Goal: Information Seeking & Learning: Understand process/instructions

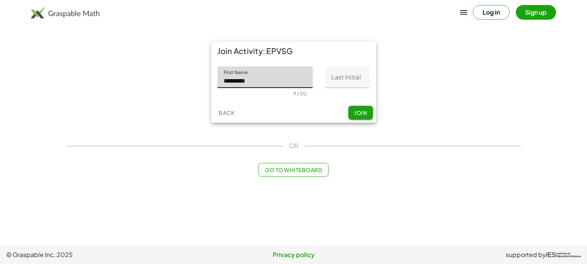
type input "*********"
click at [351, 80] on input "Last Initial" at bounding box center [347, 77] width 44 height 22
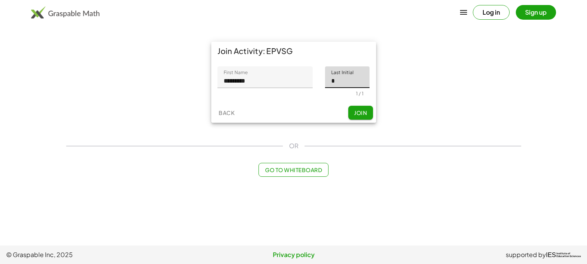
type input "*"
click at [275, 99] on div "First Name First Name ********* 9 / 20 Last Initial Last Initial * 1 / 1" at bounding box center [293, 81] width 165 height 43
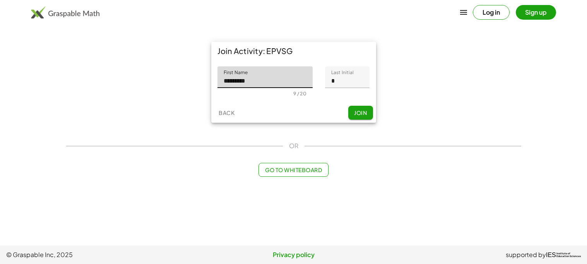
click at [272, 85] on input "*********" at bounding box center [264, 77] width 95 height 22
click at [291, 109] on div "Back Join" at bounding box center [293, 113] width 165 height 20
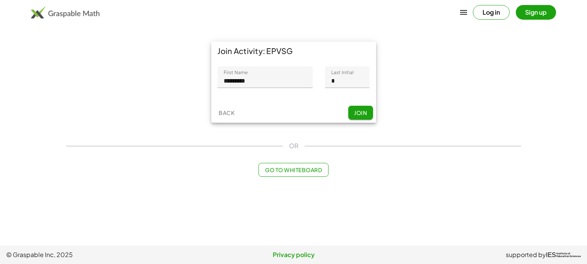
click at [362, 113] on span "Join" at bounding box center [360, 112] width 13 height 7
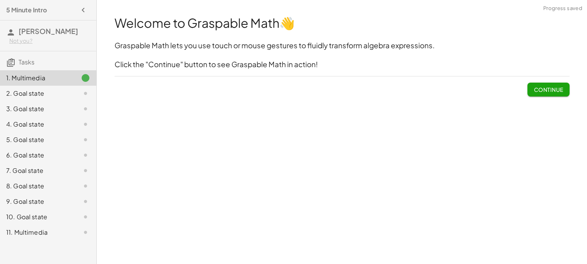
click at [552, 85] on button "Continue" at bounding box center [548, 90] width 42 height 14
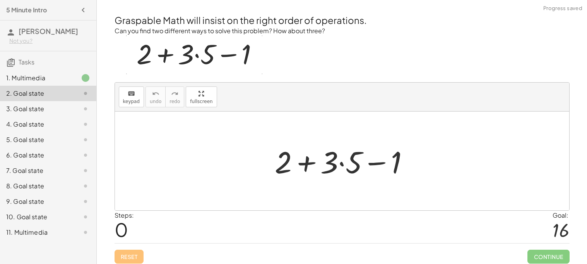
scroll to position [3, 0]
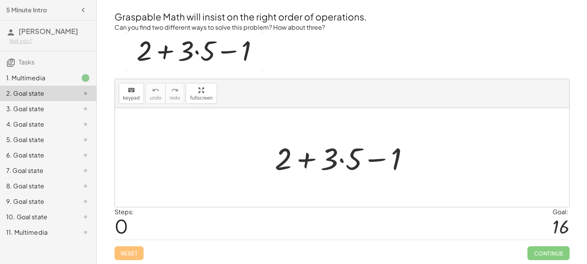
click at [341, 162] on div at bounding box center [345, 158] width 148 height 40
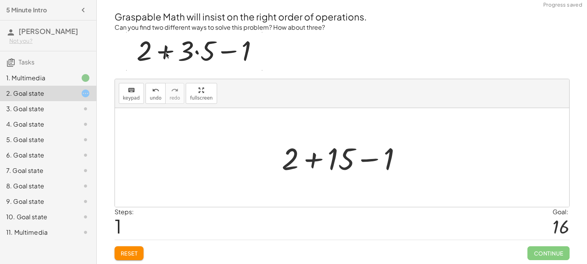
click at [314, 160] on div at bounding box center [345, 158] width 134 height 40
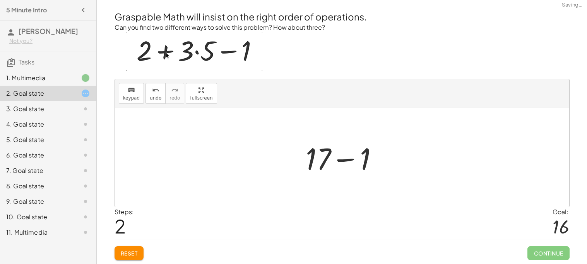
click at [350, 160] on div at bounding box center [345, 158] width 86 height 40
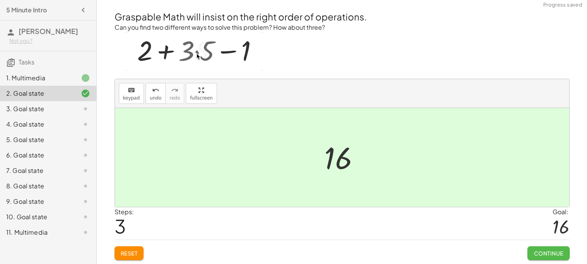
click at [550, 251] on span "Continue" at bounding box center [547, 253] width 29 height 7
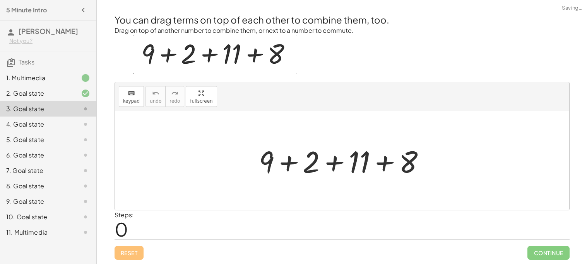
click at [285, 164] on div at bounding box center [345, 161] width 180 height 40
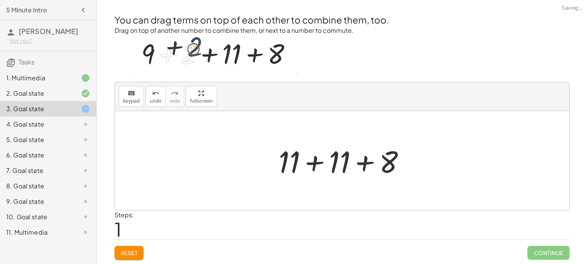
click at [317, 165] on div at bounding box center [345, 161] width 140 height 40
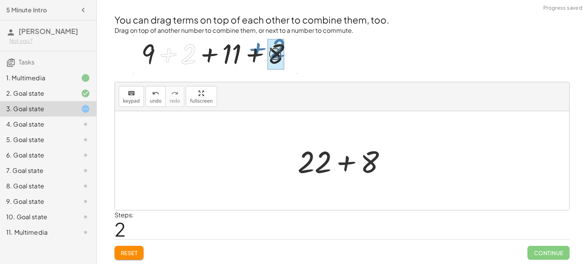
click at [344, 163] on div at bounding box center [344, 161] width 103 height 40
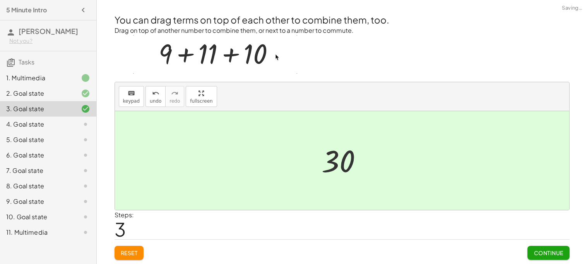
click at [552, 255] on span "Continue" at bounding box center [547, 253] width 29 height 7
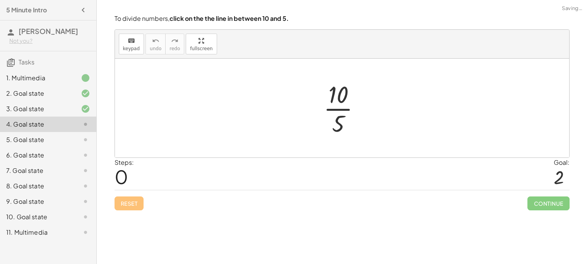
scroll to position [0, 0]
click at [343, 111] on div at bounding box center [344, 108] width 51 height 60
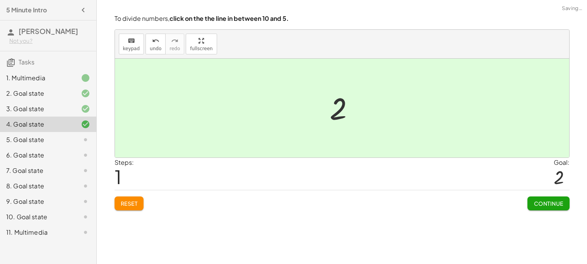
click at [552, 198] on button "Continue" at bounding box center [548, 204] width 42 height 14
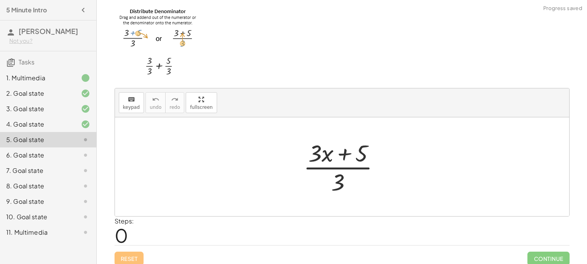
click at [327, 161] on div at bounding box center [344, 167] width 90 height 60
click at [339, 170] on div at bounding box center [344, 167] width 90 height 60
click at [364, 156] on div at bounding box center [344, 167] width 90 height 60
click at [342, 175] on div at bounding box center [344, 167] width 90 height 60
click at [382, 159] on div at bounding box center [344, 167] width 90 height 60
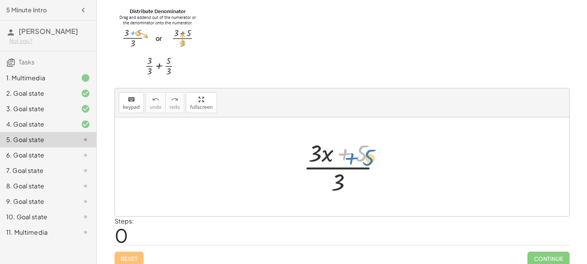
click at [355, 153] on div at bounding box center [344, 167] width 90 height 60
drag, startPoint x: 340, startPoint y: 181, endPoint x: 384, endPoint y: 156, distance: 49.7
click at [384, 156] on div at bounding box center [344, 167] width 90 height 60
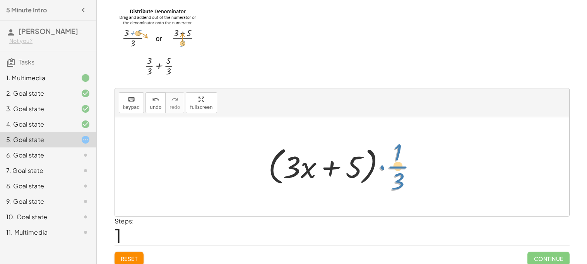
click at [399, 173] on div at bounding box center [345, 167] width 162 height 60
click at [295, 167] on div at bounding box center [345, 167] width 162 height 60
click at [363, 169] on div at bounding box center [345, 167] width 162 height 60
click at [406, 169] on div at bounding box center [345, 167] width 162 height 60
click at [383, 169] on div at bounding box center [345, 167] width 162 height 60
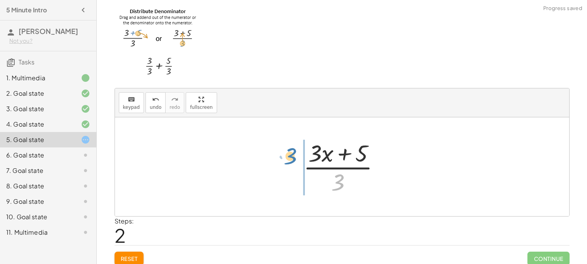
drag, startPoint x: 342, startPoint y: 179, endPoint x: 294, endPoint y: 149, distance: 56.8
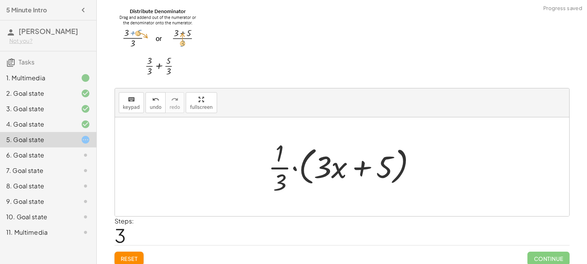
click at [315, 165] on div at bounding box center [345, 167] width 162 height 60
click at [328, 166] on div at bounding box center [345, 167] width 162 height 60
click at [296, 166] on div at bounding box center [345, 167] width 162 height 60
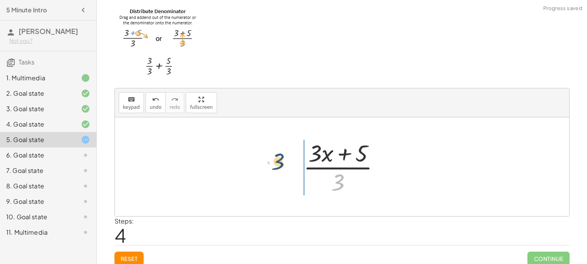
drag, startPoint x: 343, startPoint y: 179, endPoint x: 282, endPoint y: 158, distance: 63.8
click at [282, 158] on div "· ( + · 3 · x + 5 ) · 3 · ( + · 3 · x + 5 ) · · 1 · 3 · ( + · 3 · x + 5 ) · 1 ·…" at bounding box center [342, 167] width 454 height 99
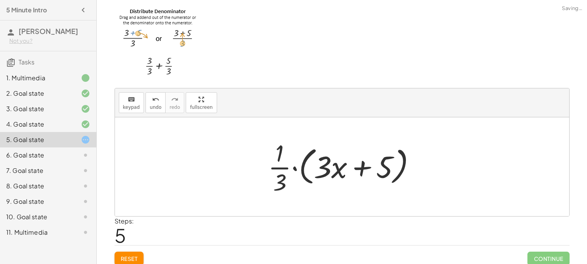
click at [358, 167] on div at bounding box center [345, 167] width 162 height 60
click at [384, 168] on div at bounding box center [345, 167] width 162 height 60
click at [355, 168] on div at bounding box center [345, 167] width 162 height 60
drag, startPoint x: 383, startPoint y: 169, endPoint x: 311, endPoint y: 170, distance: 71.9
click at [311, 170] on div at bounding box center [345, 167] width 162 height 60
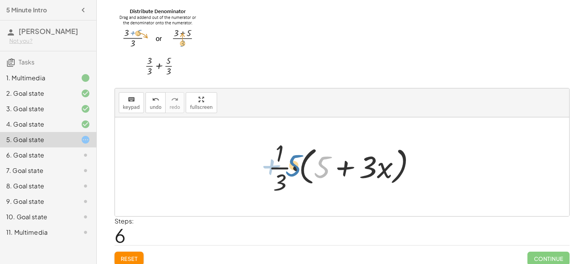
drag, startPoint x: 326, startPoint y: 164, endPoint x: 297, endPoint y: 162, distance: 28.2
click at [297, 162] on div at bounding box center [345, 167] width 162 height 60
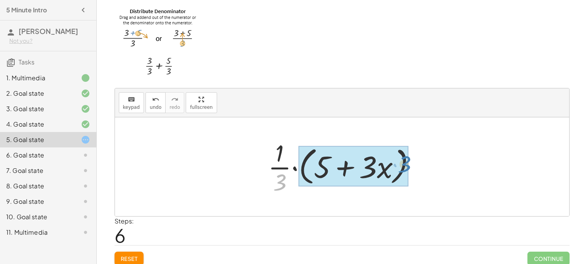
drag, startPoint x: 279, startPoint y: 184, endPoint x: 404, endPoint y: 166, distance: 126.5
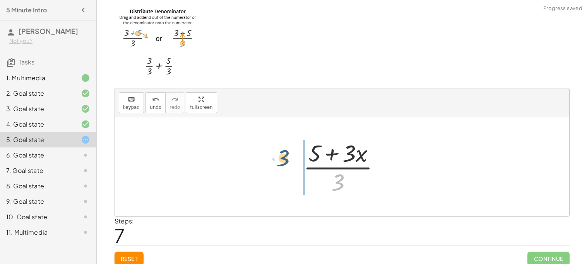
drag, startPoint x: 339, startPoint y: 178, endPoint x: 277, endPoint y: 153, distance: 66.3
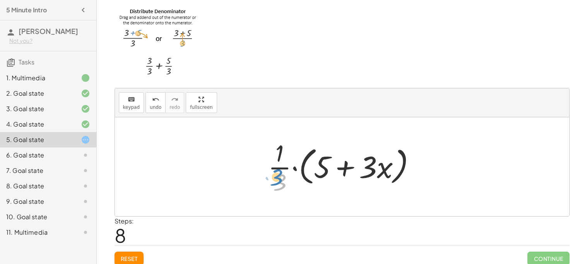
drag, startPoint x: 280, startPoint y: 186, endPoint x: 276, endPoint y: 183, distance: 5.0
click at [276, 183] on div at bounding box center [345, 167] width 162 height 60
drag, startPoint x: 276, startPoint y: 183, endPoint x: 412, endPoint y: 160, distance: 137.9
click at [412, 160] on div at bounding box center [345, 167] width 162 height 60
click at [348, 170] on div at bounding box center [345, 167] width 162 height 60
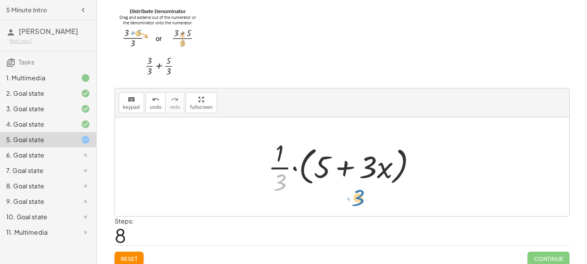
drag, startPoint x: 278, startPoint y: 177, endPoint x: 352, endPoint y: 185, distance: 75.1
click at [352, 185] on div at bounding box center [345, 167] width 162 height 60
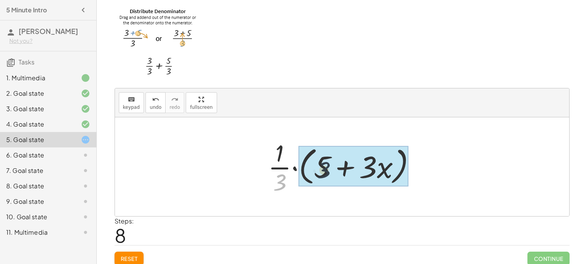
drag, startPoint x: 273, startPoint y: 187, endPoint x: 335, endPoint y: 167, distance: 65.3
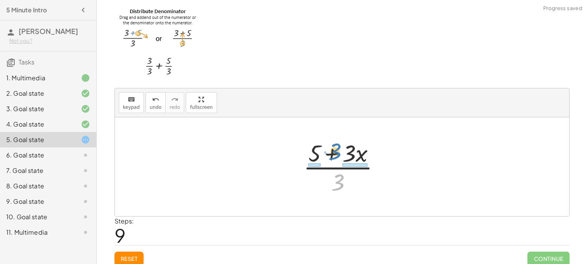
drag, startPoint x: 335, startPoint y: 186, endPoint x: 332, endPoint y: 155, distance: 31.1
click at [332, 155] on div at bounding box center [344, 167] width 90 height 60
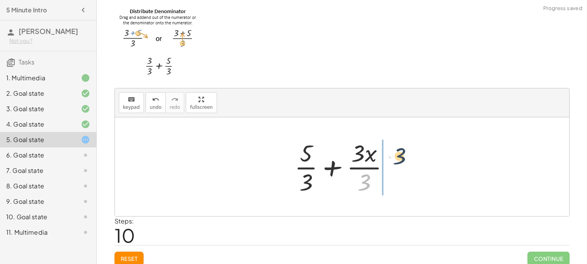
drag, startPoint x: 363, startPoint y: 184, endPoint x: 398, endPoint y: 158, distance: 43.7
click at [398, 158] on div at bounding box center [344, 167] width 109 height 60
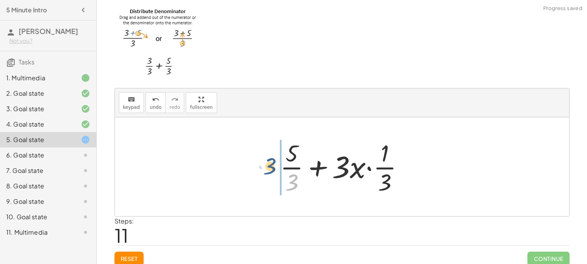
drag, startPoint x: 287, startPoint y: 184, endPoint x: 265, endPoint y: 168, distance: 27.7
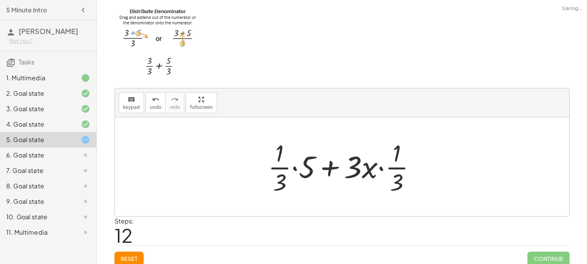
click at [298, 167] on div at bounding box center [345, 167] width 162 height 60
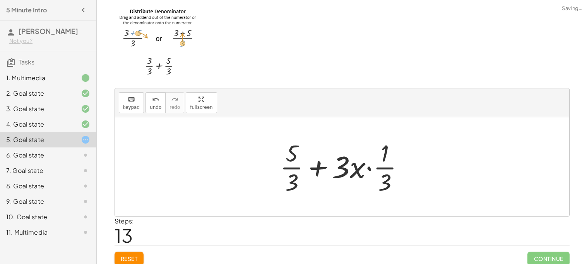
click at [377, 171] on div at bounding box center [345, 167] width 138 height 60
click at [370, 170] on div at bounding box center [345, 167] width 138 height 60
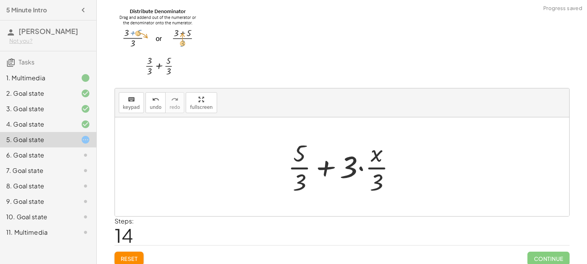
click at [328, 164] on div at bounding box center [345, 167] width 122 height 60
click at [363, 170] on div at bounding box center [345, 167] width 122 height 60
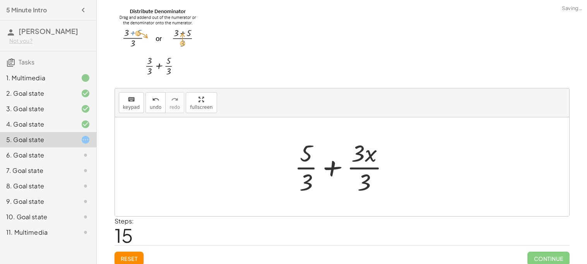
click at [338, 165] on div at bounding box center [344, 167] width 109 height 60
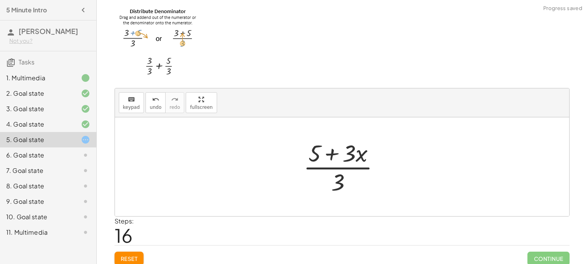
click at [331, 155] on div at bounding box center [344, 167] width 90 height 60
click at [346, 187] on div at bounding box center [344, 167] width 90 height 60
drag, startPoint x: 311, startPoint y: 151, endPoint x: 358, endPoint y: 152, distance: 46.8
click at [358, 152] on div at bounding box center [344, 167] width 90 height 60
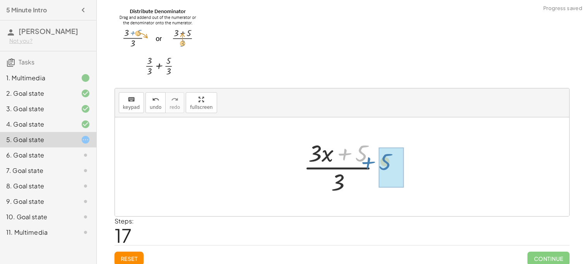
drag, startPoint x: 351, startPoint y: 150, endPoint x: 377, endPoint y: 163, distance: 29.0
click at [377, 163] on div at bounding box center [344, 167] width 90 height 60
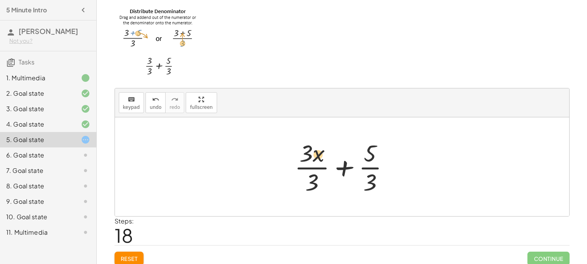
click at [317, 157] on div at bounding box center [344, 167] width 109 height 60
drag, startPoint x: 314, startPoint y: 176, endPoint x: 281, endPoint y: 165, distance: 34.1
click at [281, 165] on div "· ( + · 3 · x + 5 ) · 3 · ( + · 3 · x + 5 ) · · 1 · 3 · ( + · 3 · x + 5 ) · 1 ·…" at bounding box center [342, 167] width 454 height 99
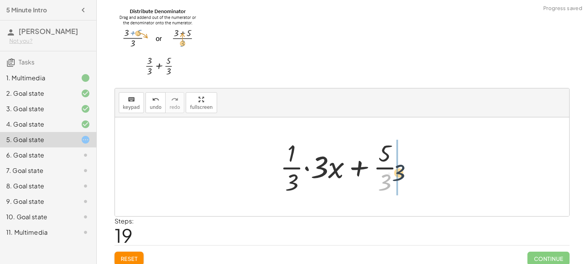
drag, startPoint x: 387, startPoint y: 179, endPoint x: 404, endPoint y: 167, distance: 21.2
click at [404, 167] on div at bounding box center [345, 167] width 138 height 60
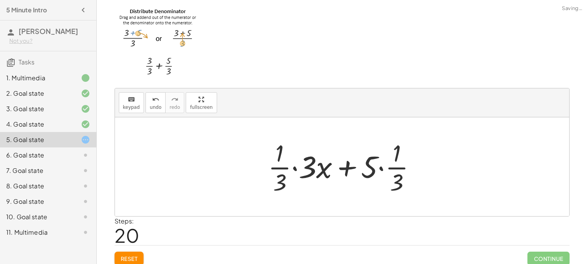
click at [386, 168] on div at bounding box center [345, 167] width 162 height 60
click at [381, 169] on div at bounding box center [345, 167] width 162 height 60
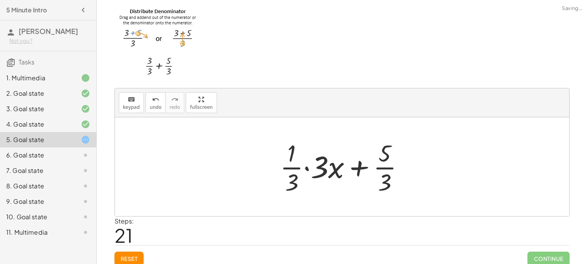
click at [304, 168] on div at bounding box center [345, 167] width 138 height 60
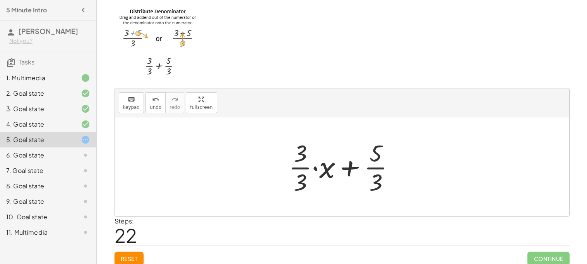
click at [315, 168] on div at bounding box center [345, 167] width 120 height 60
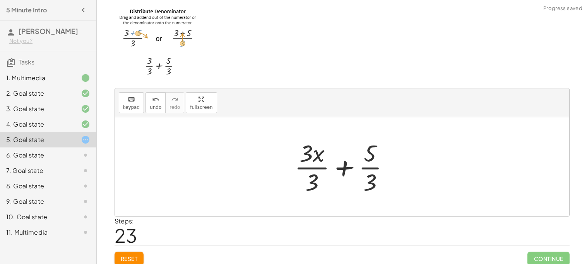
click at [356, 167] on div at bounding box center [344, 167] width 109 height 60
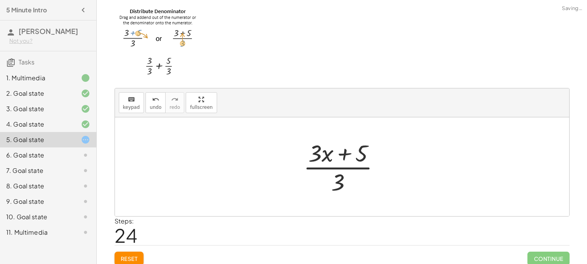
click at [337, 152] on div at bounding box center [344, 167] width 90 height 60
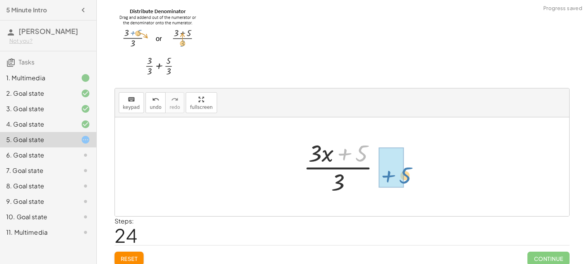
drag, startPoint x: 342, startPoint y: 153, endPoint x: 388, endPoint y: 176, distance: 50.7
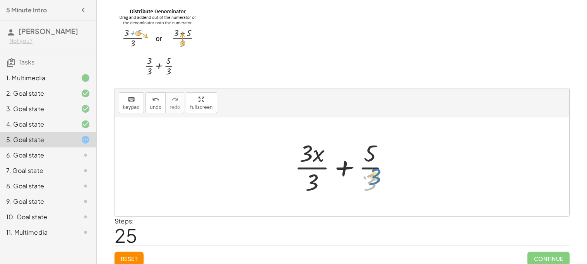
drag, startPoint x: 371, startPoint y: 179, endPoint x: 375, endPoint y: 175, distance: 5.7
click at [375, 175] on div at bounding box center [344, 167] width 109 height 60
click at [311, 177] on div at bounding box center [344, 166] width 109 height 60
click at [308, 166] on div at bounding box center [344, 166] width 109 height 60
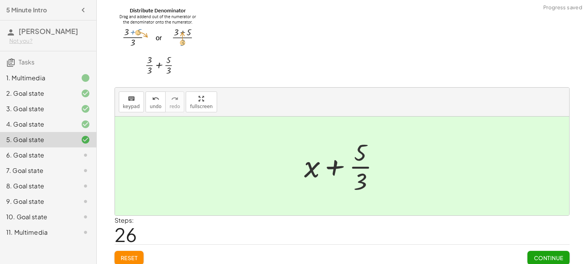
click at [355, 163] on div at bounding box center [344, 166] width 89 height 60
click at [356, 166] on div at bounding box center [344, 166] width 89 height 60
click at [361, 174] on div at bounding box center [344, 166] width 89 height 60
click at [360, 169] on div at bounding box center [344, 166] width 89 height 60
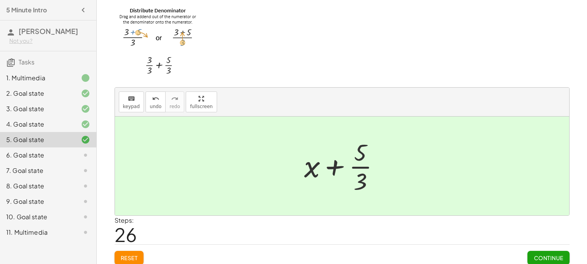
click at [340, 171] on div at bounding box center [344, 166] width 89 height 60
click at [552, 256] on span "Continue" at bounding box center [547, 258] width 29 height 7
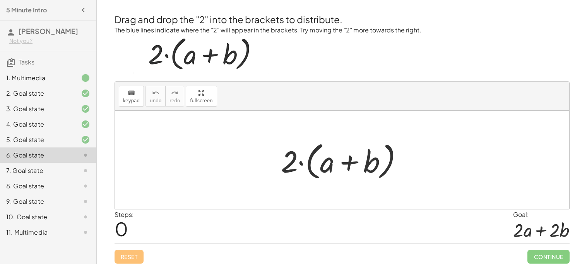
click at [300, 163] on div at bounding box center [345, 160] width 136 height 44
drag, startPoint x: 292, startPoint y: 159, endPoint x: 335, endPoint y: 158, distance: 43.3
click at [335, 158] on div at bounding box center [345, 160] width 136 height 44
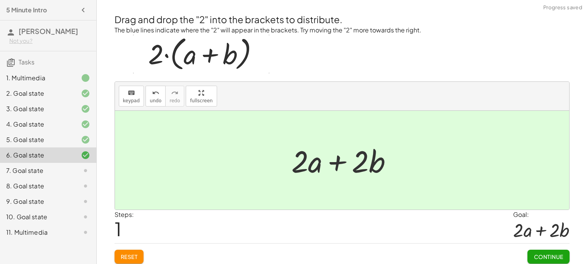
click at [539, 257] on span "Continue" at bounding box center [547, 257] width 29 height 7
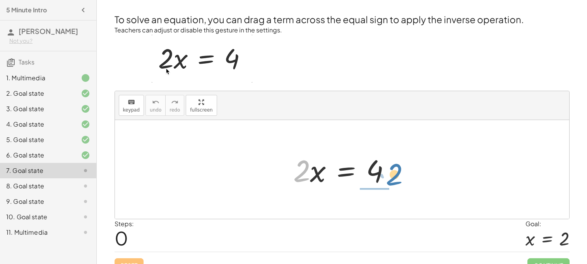
drag, startPoint x: 308, startPoint y: 176, endPoint x: 400, endPoint y: 180, distance: 91.7
click at [400, 180] on div at bounding box center [344, 170] width 111 height 40
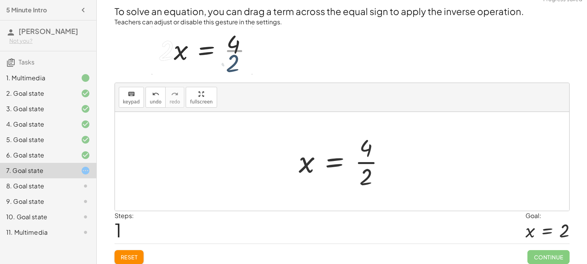
scroll to position [13, 0]
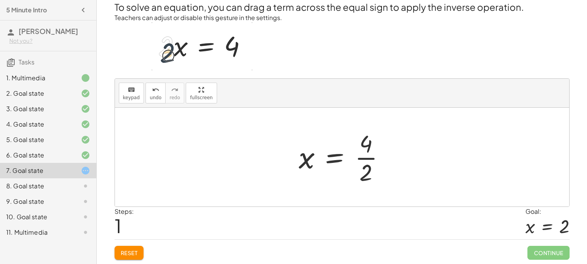
click at [361, 158] on div at bounding box center [345, 158] width 100 height 60
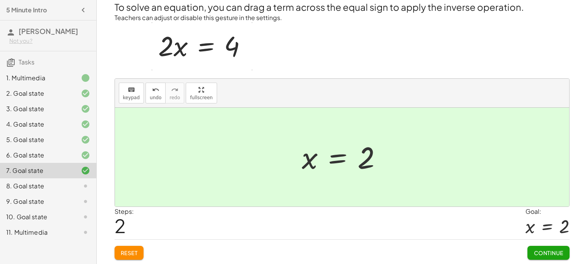
click at [564, 252] on button "Continue" at bounding box center [548, 253] width 42 height 14
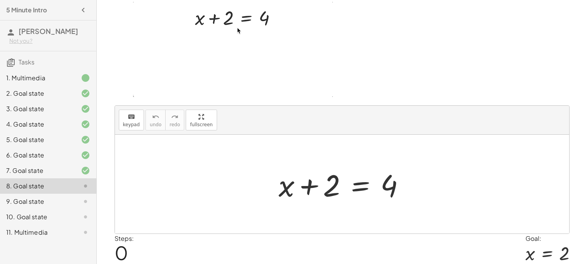
scroll to position [44, 0]
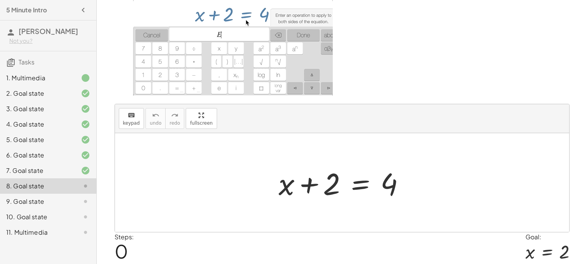
click at [349, 181] on div at bounding box center [345, 183] width 140 height 40
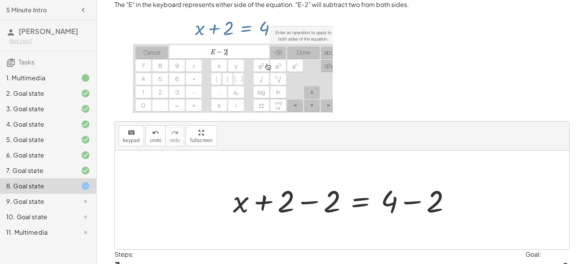
scroll to position [30, 0]
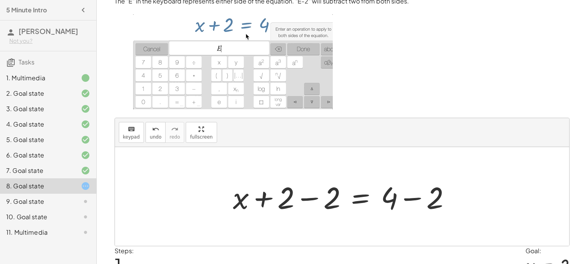
click at [267, 199] on div at bounding box center [345, 197] width 232 height 40
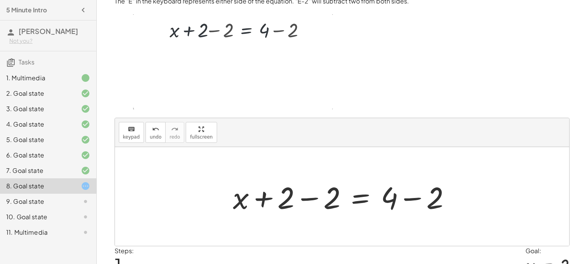
click at [305, 201] on div at bounding box center [345, 197] width 232 height 40
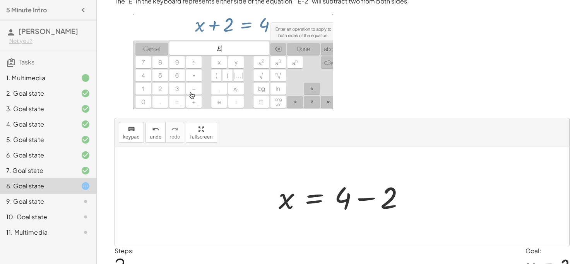
click at [369, 198] on div at bounding box center [345, 197] width 140 height 40
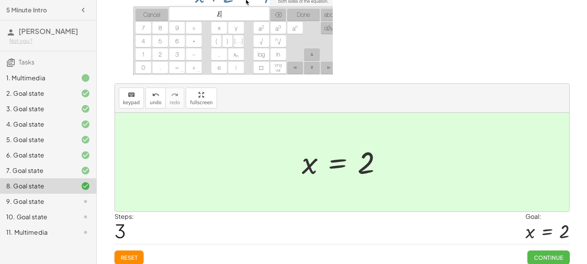
click at [558, 253] on button "Continue" at bounding box center [548, 258] width 42 height 14
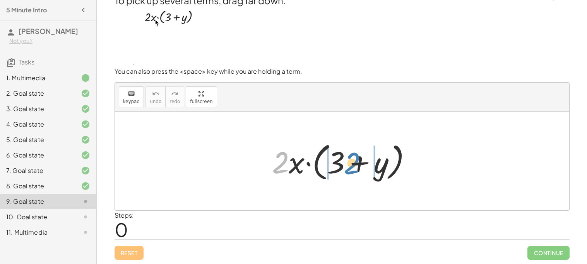
drag, startPoint x: 275, startPoint y: 162, endPoint x: 346, endPoint y: 162, distance: 71.5
click at [346, 162] on div at bounding box center [344, 161] width 153 height 44
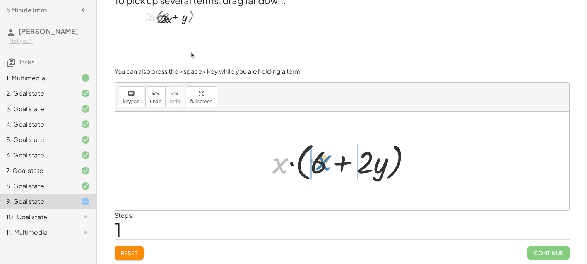
drag, startPoint x: 279, startPoint y: 167, endPoint x: 329, endPoint y: 164, distance: 50.4
click at [329, 164] on div at bounding box center [344, 161] width 153 height 44
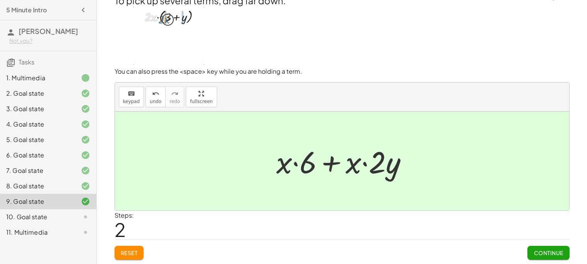
click at [540, 248] on button "Continue" at bounding box center [548, 253] width 42 height 14
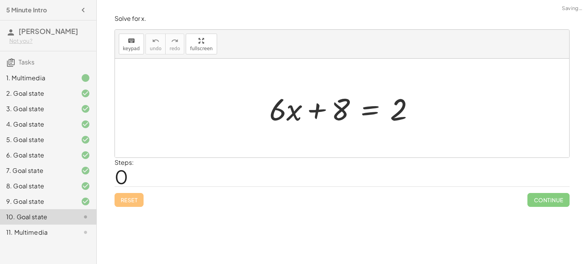
scroll to position [0, 0]
click at [318, 111] on div at bounding box center [344, 109] width 159 height 40
drag, startPoint x: 338, startPoint y: 114, endPoint x: 413, endPoint y: 124, distance: 76.4
click at [413, 124] on div at bounding box center [344, 109] width 159 height 40
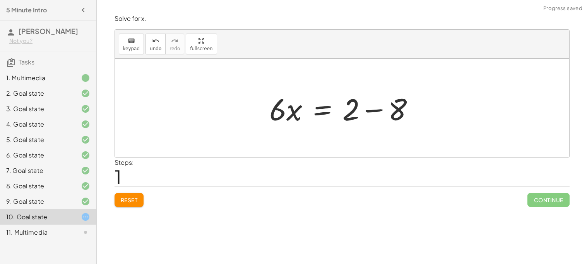
click at [362, 117] on div at bounding box center [344, 109] width 159 height 40
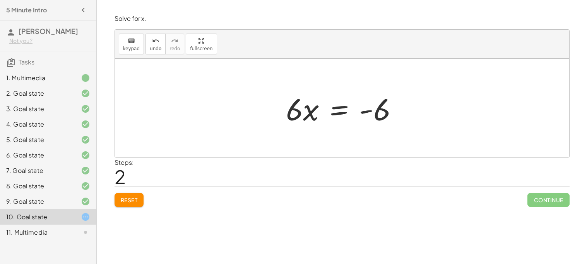
click at [343, 112] on div at bounding box center [345, 109] width 126 height 40
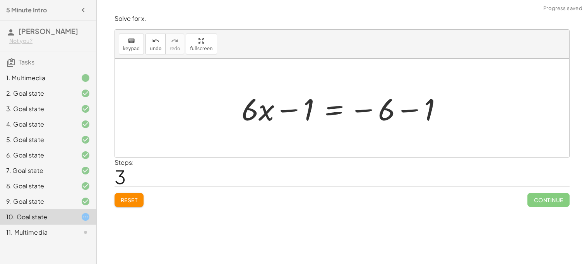
click at [276, 118] on div at bounding box center [344, 109] width 215 height 40
click at [292, 115] on div at bounding box center [344, 109] width 215 height 40
click at [160, 45] on button "undo undo" at bounding box center [155, 44] width 20 height 21
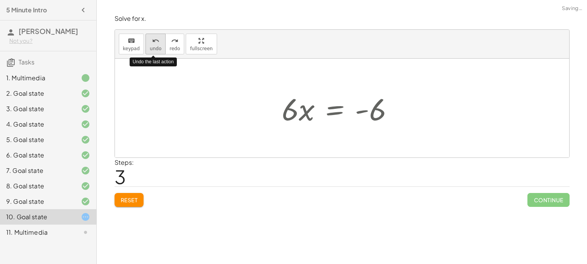
click at [160, 45] on button "undo undo" at bounding box center [155, 44] width 20 height 21
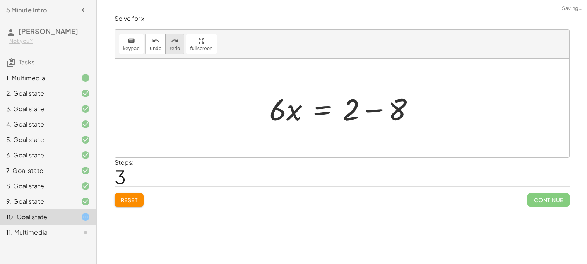
click at [173, 44] on icon "redo" at bounding box center [174, 40] width 7 height 9
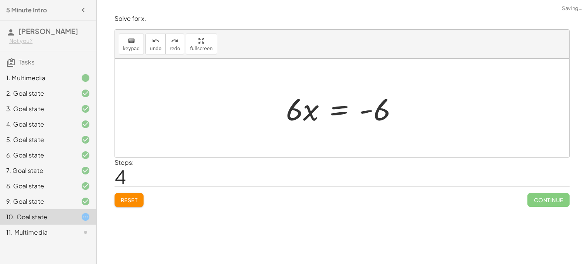
click at [379, 108] on div at bounding box center [345, 109] width 126 height 40
drag, startPoint x: 377, startPoint y: 109, endPoint x: 384, endPoint y: 110, distance: 6.6
click at [384, 110] on div at bounding box center [345, 109] width 126 height 40
click at [339, 109] on div at bounding box center [345, 109] width 126 height 40
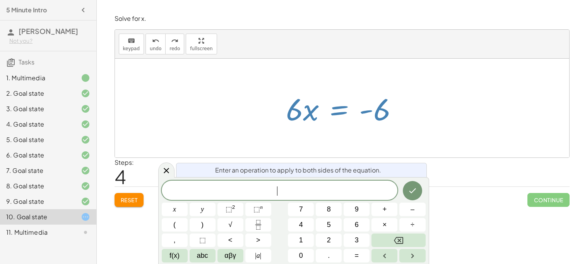
click at [390, 162] on div "Steps: 4" at bounding box center [341, 172] width 455 height 29
click at [344, 111] on div at bounding box center [345, 109] width 126 height 40
click at [303, 191] on span at bounding box center [280, 191] width 236 height 12
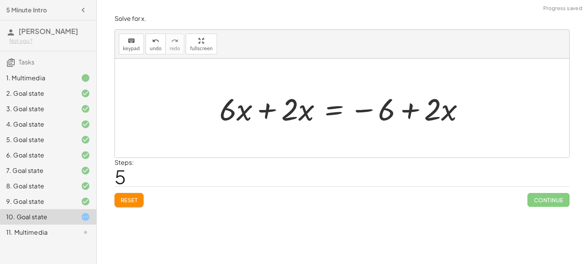
click at [273, 106] on div at bounding box center [344, 109] width 259 height 40
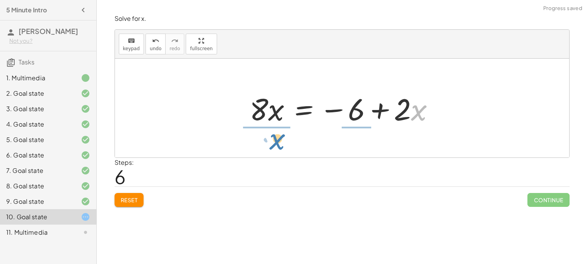
drag, startPoint x: 414, startPoint y: 110, endPoint x: 270, endPoint y: 137, distance: 146.4
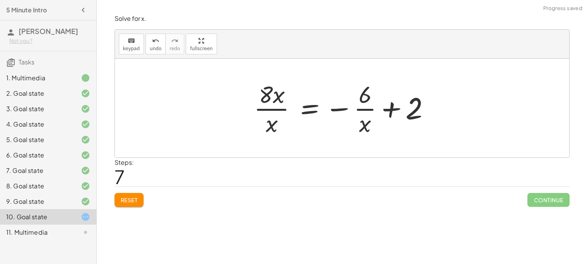
click at [271, 128] on div at bounding box center [345, 108] width 190 height 60
click at [150, 41] on div "undo" at bounding box center [156, 40] width 12 height 9
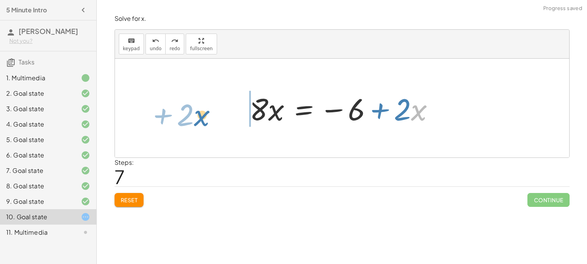
drag, startPoint x: 419, startPoint y: 104, endPoint x: 207, endPoint y: 107, distance: 212.7
click at [207, 107] on div "+ · 6 · x + 8 = 2 · 6 · x = + 2 − 8 · 6 · x = - 6 + · 6 · x + · 2 · x = − 6 + ·…" at bounding box center [342, 108] width 454 height 99
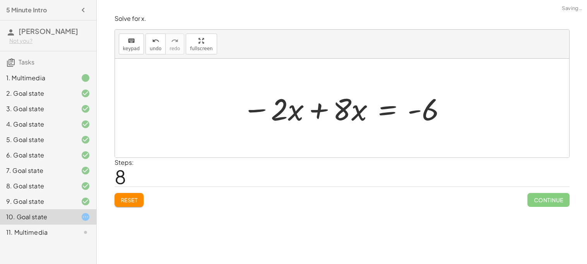
click at [316, 112] on div at bounding box center [344, 109] width 213 height 40
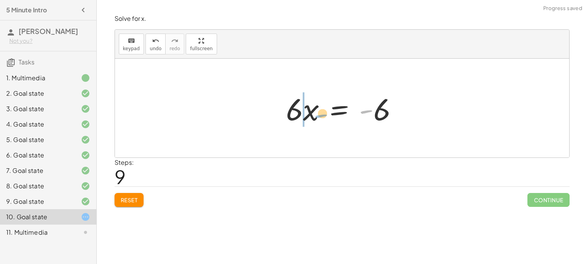
drag, startPoint x: 371, startPoint y: 111, endPoint x: 323, endPoint y: 116, distance: 47.8
click at [323, 116] on div at bounding box center [345, 109] width 126 height 40
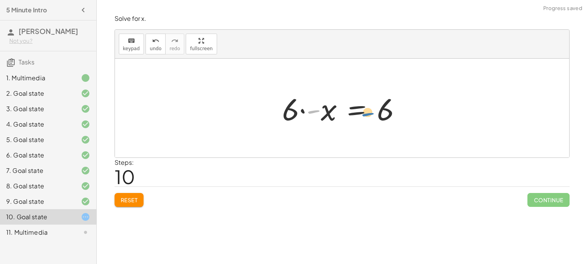
drag, startPoint x: 313, startPoint y: 110, endPoint x: 375, endPoint y: 111, distance: 62.2
click at [375, 111] on div at bounding box center [344, 109] width 133 height 40
click at [402, 109] on div at bounding box center [345, 109] width 126 height 40
drag, startPoint x: 391, startPoint y: 117, endPoint x: 400, endPoint y: 123, distance: 10.1
click at [400, 123] on div at bounding box center [345, 109] width 126 height 40
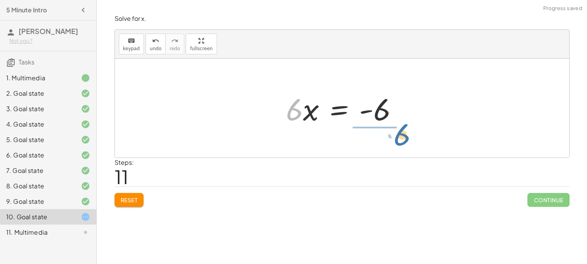
drag, startPoint x: 284, startPoint y: 114, endPoint x: 387, endPoint y: 136, distance: 105.3
click at [387, 136] on div "+ · 6 · x + 8 = 2 · 6 · x = + 2 − 8 · 6 · x = - 6 + · 6 · x + · 2 · x = − 6 + ·…" at bounding box center [342, 108] width 454 height 99
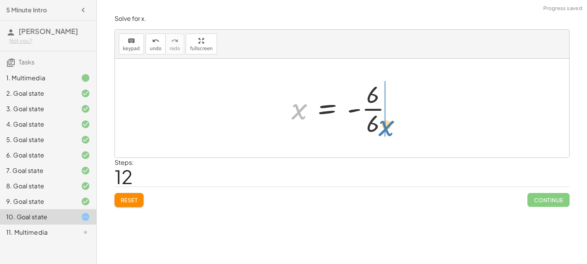
drag, startPoint x: 299, startPoint y: 114, endPoint x: 385, endPoint y: 131, distance: 88.2
click at [385, 131] on div at bounding box center [344, 108] width 114 height 60
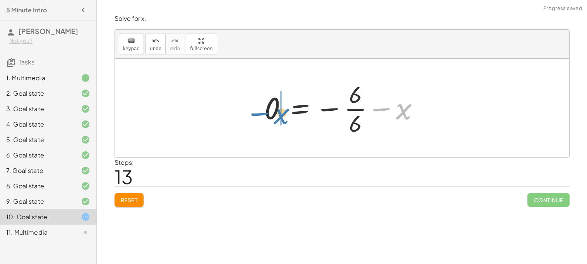
drag, startPoint x: 411, startPoint y: 115, endPoint x: 286, endPoint y: 120, distance: 125.0
click at [286, 120] on div at bounding box center [345, 108] width 168 height 60
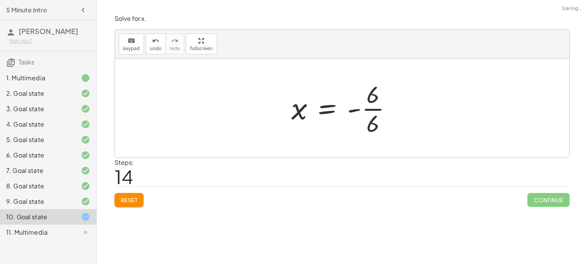
click at [375, 113] on div at bounding box center [344, 108] width 114 height 60
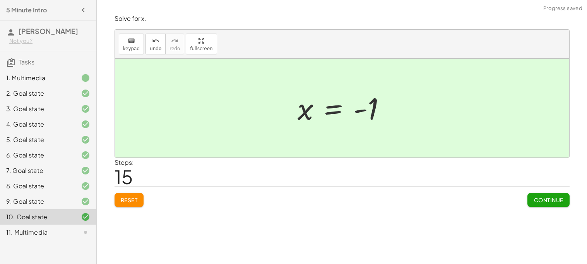
click at [549, 196] on button "Continue" at bounding box center [548, 200] width 42 height 14
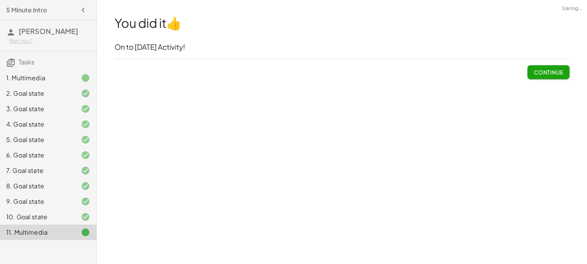
click at [545, 71] on span "Continue" at bounding box center [547, 72] width 29 height 7
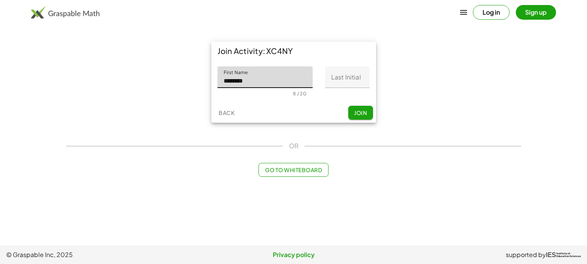
type input "*********"
click at [351, 79] on input "Last Initial" at bounding box center [347, 77] width 44 height 22
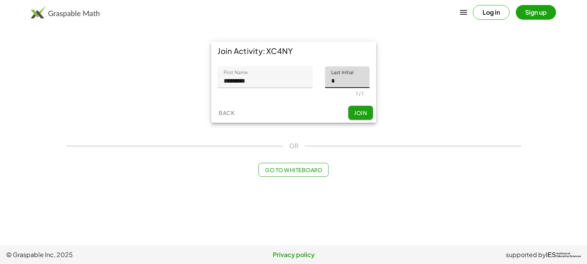
type input "*"
click at [359, 113] on span "Join" at bounding box center [360, 112] width 13 height 7
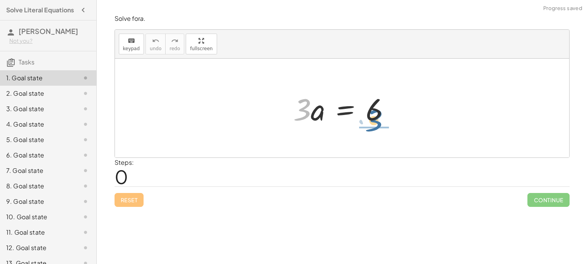
drag, startPoint x: 300, startPoint y: 109, endPoint x: 373, endPoint y: 120, distance: 73.9
click at [373, 120] on div at bounding box center [344, 109] width 111 height 40
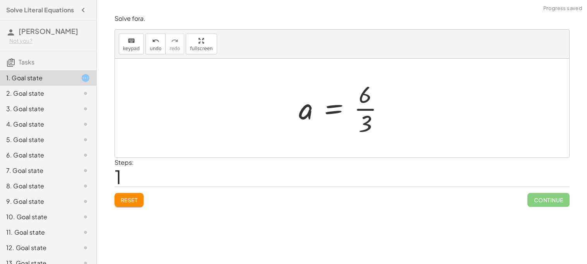
click at [364, 111] on div at bounding box center [344, 108] width 99 height 60
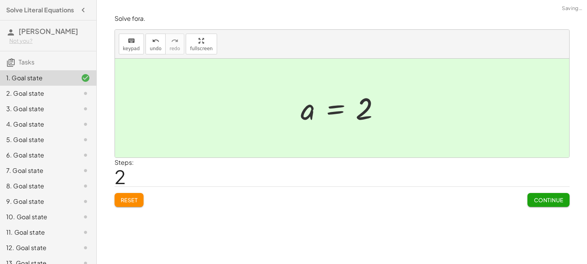
click at [551, 203] on span "Continue" at bounding box center [547, 200] width 29 height 7
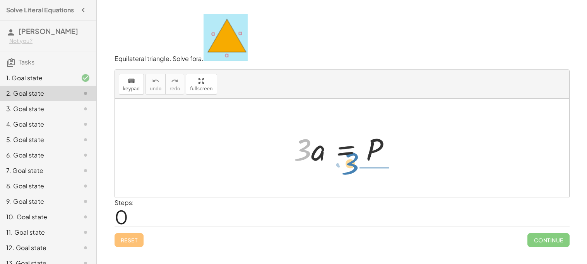
drag, startPoint x: 302, startPoint y: 153, endPoint x: 361, endPoint y: 173, distance: 62.5
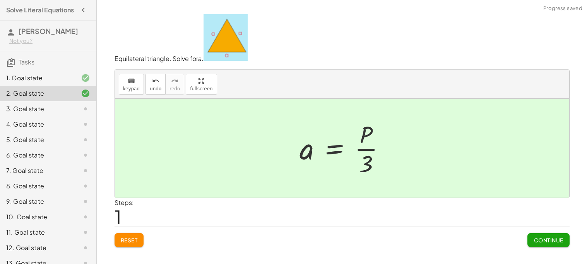
click at [380, 149] on div at bounding box center [345, 149] width 99 height 60
click at [547, 234] on button "Continue" at bounding box center [548, 241] width 42 height 14
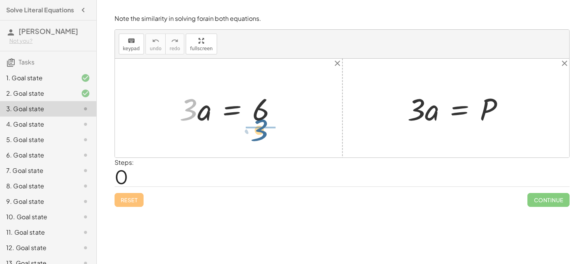
drag, startPoint x: 186, startPoint y: 102, endPoint x: 258, endPoint y: 121, distance: 75.1
click at [258, 121] on div at bounding box center [231, 109] width 111 height 40
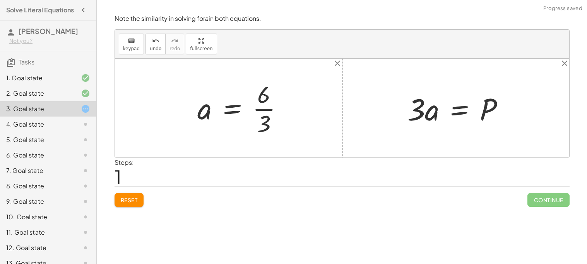
click at [269, 107] on div at bounding box center [243, 108] width 99 height 60
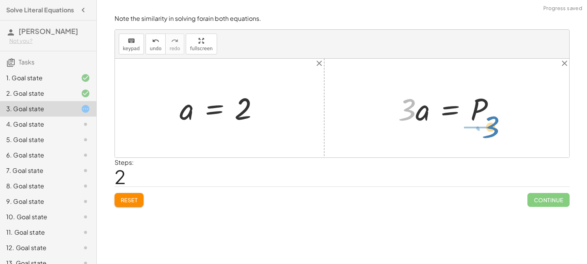
drag, startPoint x: 402, startPoint y: 112, endPoint x: 481, endPoint y: 130, distance: 80.5
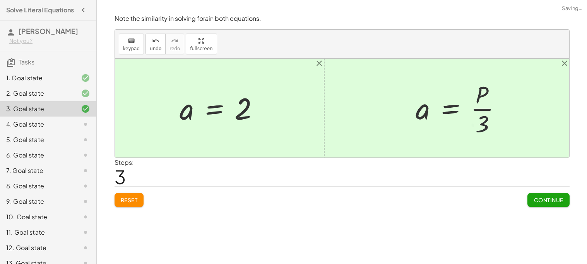
click at [0, 0] on div "Note the similarity in solving for a in both equations. keyboard keypad undo un…" at bounding box center [0, 0] width 0 height 0
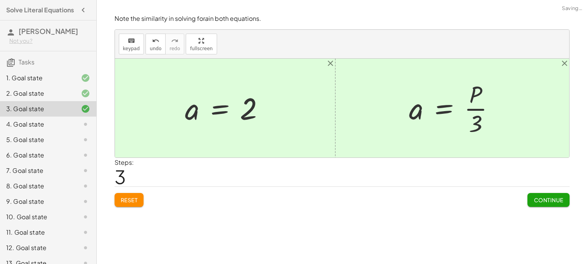
click at [543, 205] on button "Continue" at bounding box center [548, 200] width 42 height 14
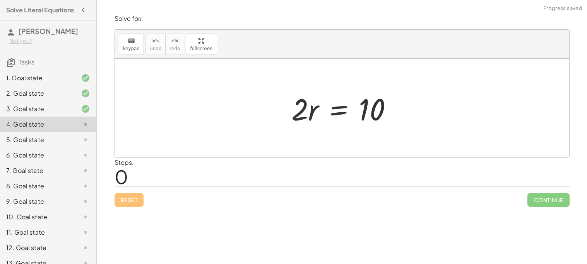
click at [305, 116] on div at bounding box center [344, 109] width 115 height 40
drag, startPoint x: 300, startPoint y: 114, endPoint x: 370, endPoint y: 124, distance: 70.6
click at [370, 124] on div at bounding box center [344, 109] width 115 height 40
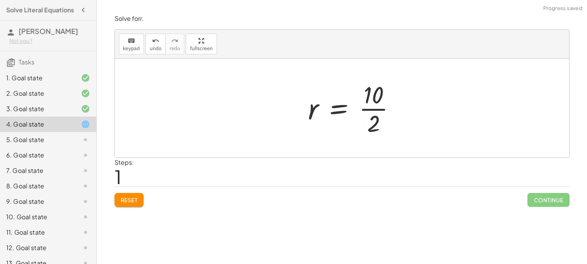
click at [373, 104] on div at bounding box center [354, 108] width 101 height 60
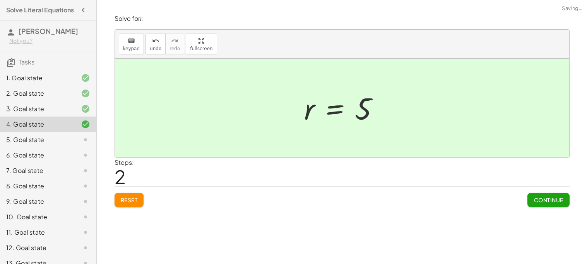
click at [0, 0] on div "Solve for r . keyboard keypad undo undo redo redo fullscreen · 2 · r = 10 r = ·…" at bounding box center [0, 0] width 0 height 0
click at [564, 205] on button "Continue" at bounding box center [548, 200] width 42 height 14
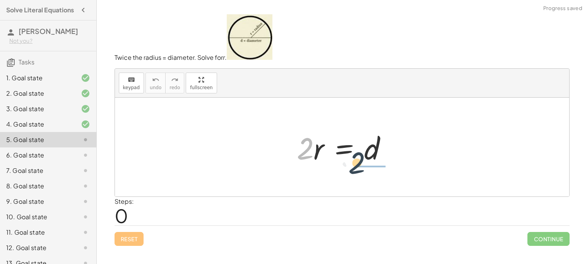
drag, startPoint x: 297, startPoint y: 149, endPoint x: 356, endPoint y: 165, distance: 61.2
click at [356, 165] on div at bounding box center [345, 148] width 104 height 40
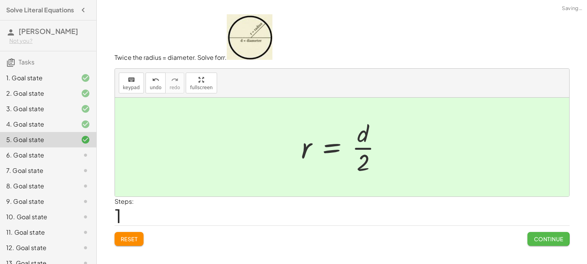
click at [559, 239] on span "Continue" at bounding box center [547, 239] width 29 height 7
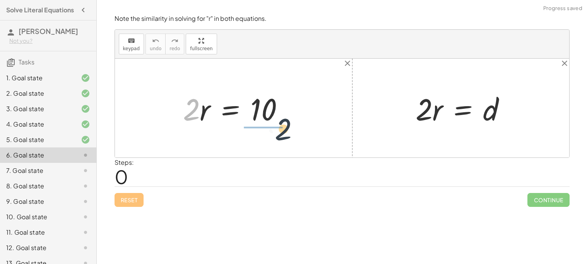
drag, startPoint x: 187, startPoint y: 112, endPoint x: 288, endPoint y: 132, distance: 103.0
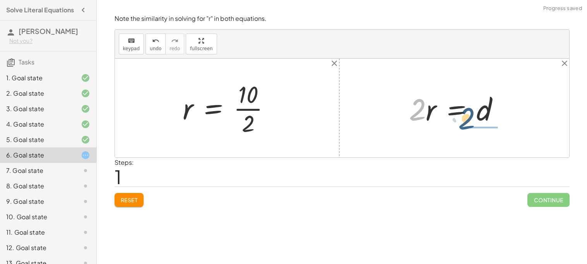
drag, startPoint x: 428, startPoint y: 114, endPoint x: 493, endPoint y: 124, distance: 65.8
click at [493, 124] on div at bounding box center [457, 109] width 104 height 40
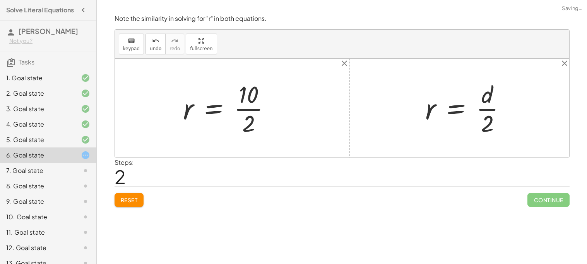
click at [248, 107] on div at bounding box center [229, 108] width 101 height 60
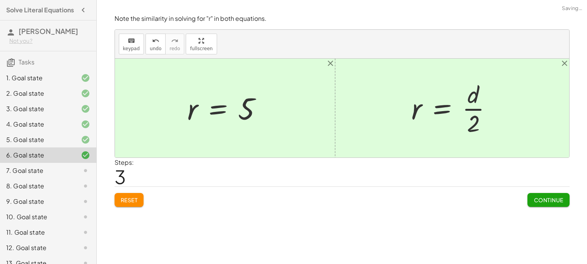
click at [556, 196] on button "Continue" at bounding box center [548, 200] width 42 height 14
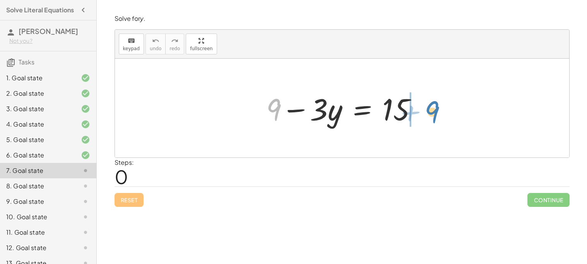
drag, startPoint x: 272, startPoint y: 107, endPoint x: 431, endPoint y: 109, distance: 159.3
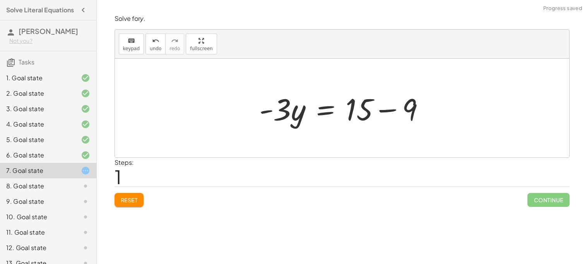
click at [376, 107] on div at bounding box center [344, 109] width 179 height 40
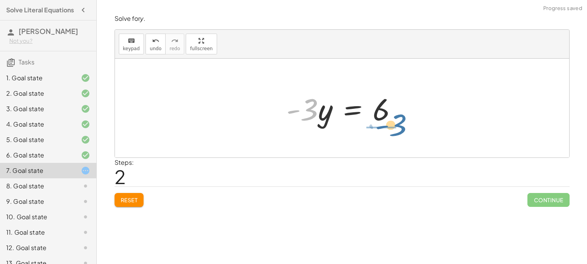
drag, startPoint x: 312, startPoint y: 111, endPoint x: 399, endPoint y: 128, distance: 89.0
click at [399, 128] on div at bounding box center [344, 109] width 125 height 40
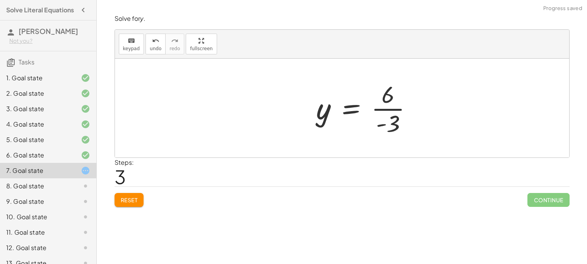
click at [393, 111] on div at bounding box center [367, 108] width 110 height 60
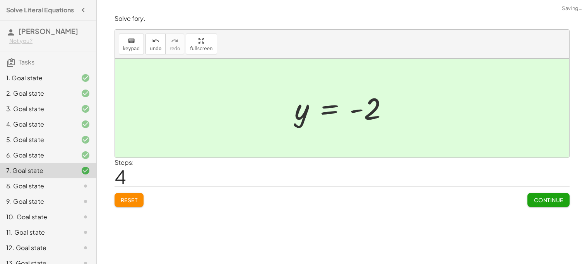
click at [559, 198] on span "Continue" at bounding box center [547, 200] width 29 height 7
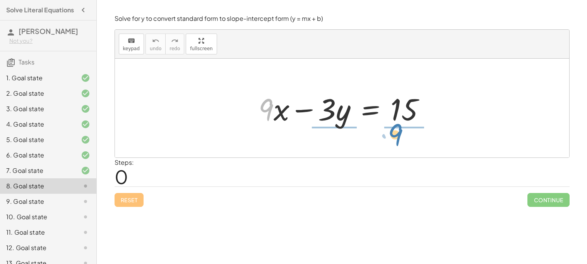
drag, startPoint x: 265, startPoint y: 109, endPoint x: 396, endPoint y: 134, distance: 132.7
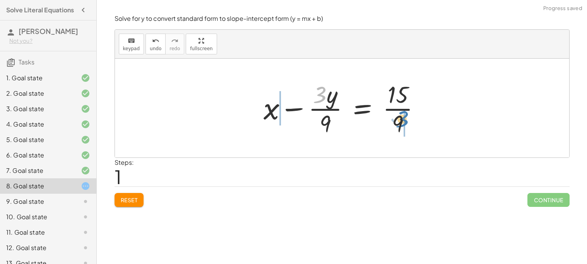
drag, startPoint x: 316, startPoint y: 95, endPoint x: 399, endPoint y: 119, distance: 87.0
click at [399, 119] on div at bounding box center [344, 108] width 171 height 60
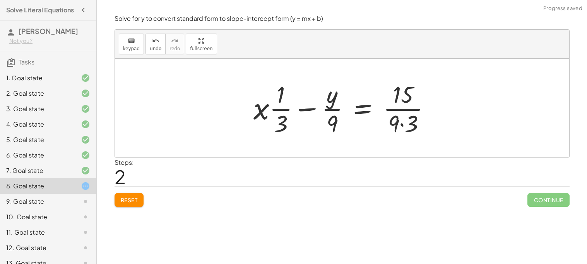
click at [406, 111] on div at bounding box center [344, 108] width 191 height 60
click at [406, 109] on div at bounding box center [344, 108] width 191 height 60
drag, startPoint x: 412, startPoint y: 121, endPoint x: 324, endPoint y: 95, distance: 91.7
click at [324, 95] on div at bounding box center [344, 108] width 191 height 60
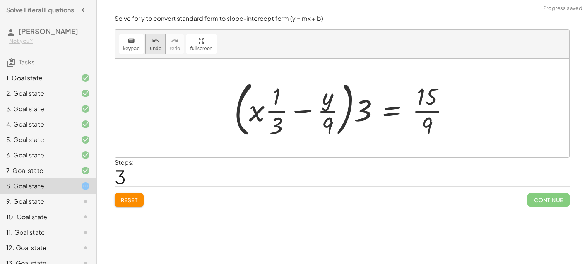
click at [150, 36] on div "undo" at bounding box center [156, 40] width 12 height 9
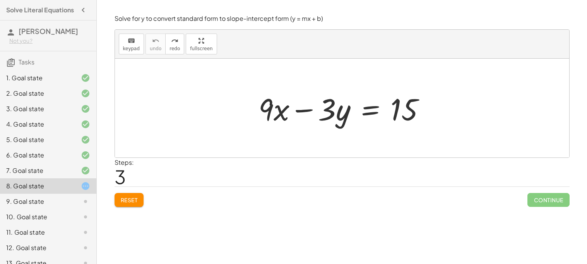
click at [302, 107] on div at bounding box center [344, 109] width 181 height 40
drag, startPoint x: 263, startPoint y: 105, endPoint x: 419, endPoint y: 126, distance: 158.1
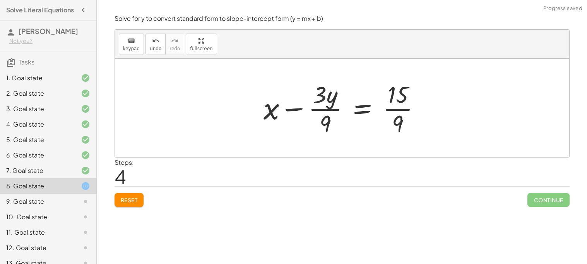
click at [403, 106] on div at bounding box center [344, 108] width 171 height 60
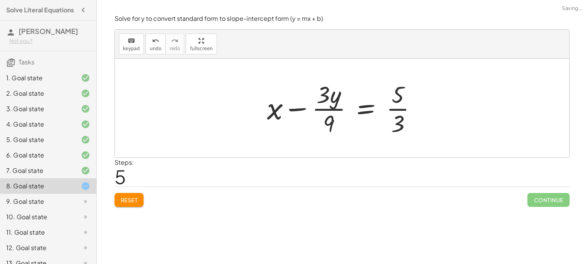
click at [326, 111] on div at bounding box center [345, 108] width 164 height 60
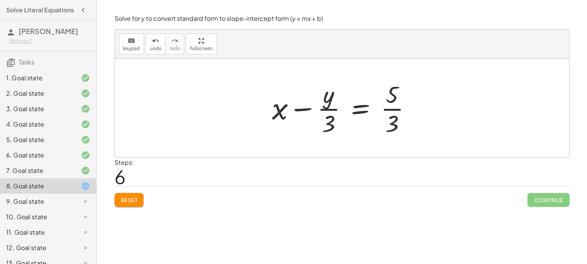
click at [385, 112] on div at bounding box center [344, 108] width 153 height 60
drag, startPoint x: 331, startPoint y: 120, endPoint x: 399, endPoint y: 121, distance: 68.4
click at [399, 121] on div at bounding box center [344, 108] width 153 height 60
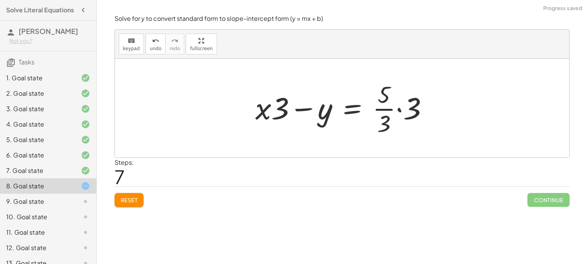
click at [539, 205] on span "Continue" at bounding box center [548, 200] width 42 height 14
click at [156, 46] on span "undo" at bounding box center [156, 48] width 12 height 5
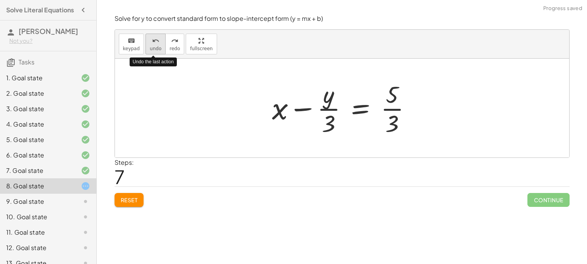
click at [156, 46] on span "undo" at bounding box center [156, 48] width 12 height 5
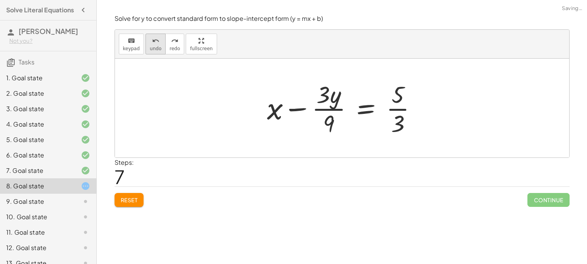
click at [154, 42] on icon "undo" at bounding box center [155, 40] width 7 height 9
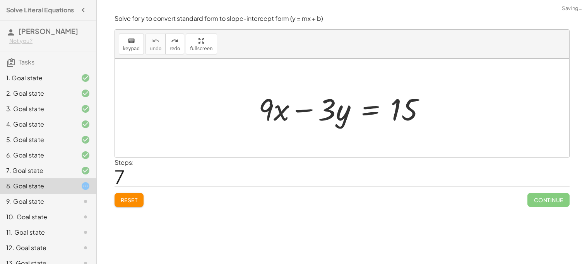
drag, startPoint x: 154, startPoint y: 42, endPoint x: 273, endPoint y: 98, distance: 131.3
click at [273, 98] on div "keyboard keypad undo undo redo redo fullscreen + · 9 · x − · 3 · y = 15 ×" at bounding box center [342, 94] width 454 height 128
drag, startPoint x: 325, startPoint y: 109, endPoint x: 407, endPoint y: 130, distance: 84.6
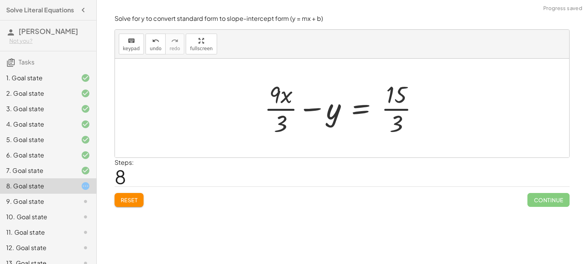
click at [389, 104] on div at bounding box center [344, 108] width 169 height 60
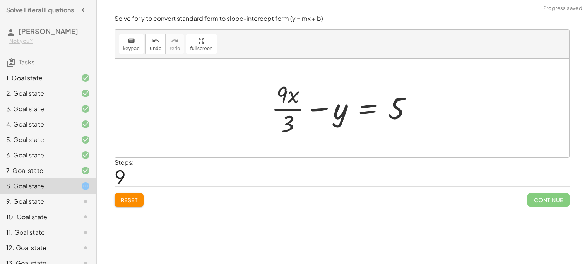
click at [288, 111] on div at bounding box center [344, 108] width 155 height 60
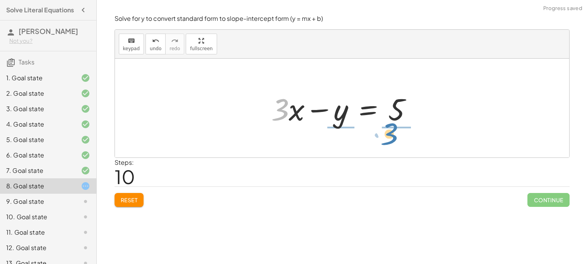
drag, startPoint x: 277, startPoint y: 109, endPoint x: 386, endPoint y: 134, distance: 112.1
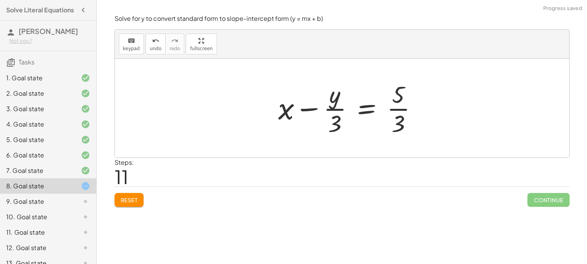
click at [403, 109] on div at bounding box center [351, 108] width 153 height 60
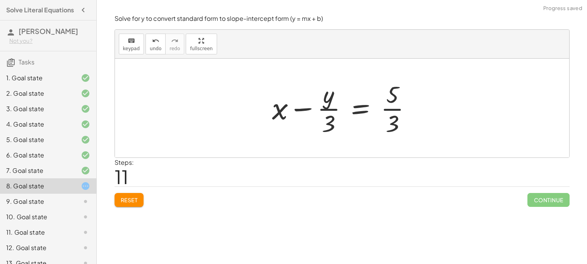
click at [394, 111] on div at bounding box center [344, 108] width 153 height 60
click at [392, 102] on div at bounding box center [344, 108] width 153 height 60
click at [339, 120] on div at bounding box center [344, 108] width 153 height 60
click at [321, 117] on div at bounding box center [344, 108] width 153 height 60
click at [154, 46] on span "undo" at bounding box center [156, 48] width 12 height 5
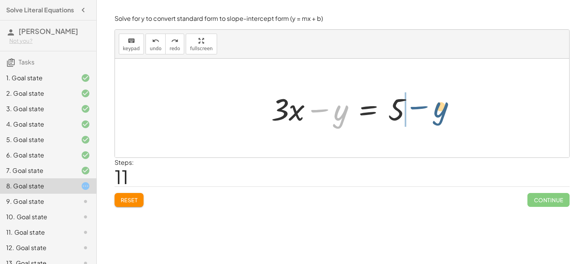
drag, startPoint x: 331, startPoint y: 112, endPoint x: 431, endPoint y: 109, distance: 100.2
click at [431, 109] on div "+ · 9 · x − · 3 · y = 15 + · 9 · x · 3 − y = · 15 · 3 + · 9 · x · 3 − y = 5 − y…" at bounding box center [342, 108] width 454 height 99
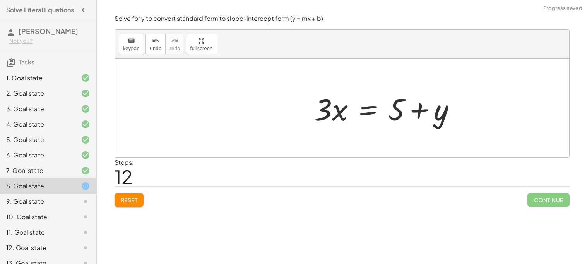
click at [429, 111] on div at bounding box center [387, 109] width 155 height 40
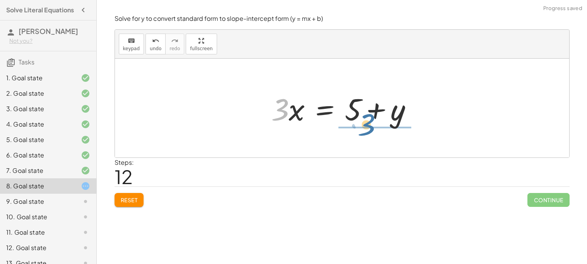
drag, startPoint x: 280, startPoint y: 111, endPoint x: 369, endPoint y: 126, distance: 90.6
click at [369, 126] on div at bounding box center [344, 109] width 155 height 40
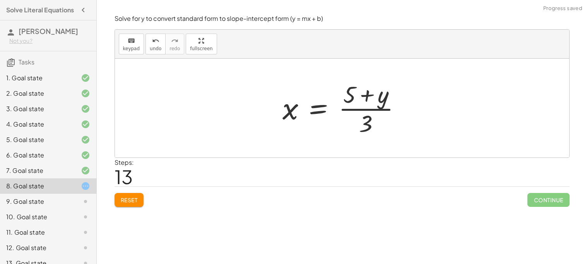
click at [352, 94] on div at bounding box center [344, 108] width 132 height 60
click at [365, 116] on div at bounding box center [344, 108] width 132 height 60
click at [152, 48] on span "undo" at bounding box center [156, 48] width 12 height 5
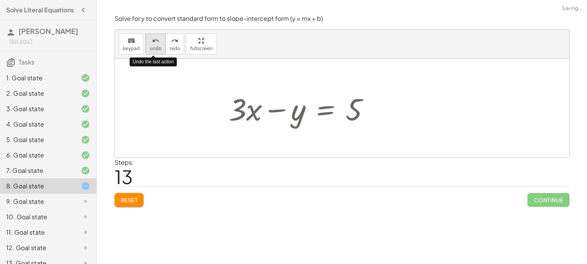
click at [152, 48] on span "undo" at bounding box center [156, 48] width 12 height 5
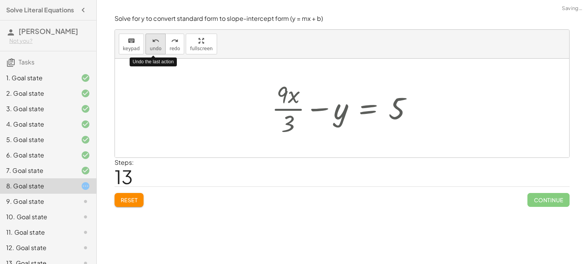
click at [152, 48] on span "undo" at bounding box center [156, 48] width 12 height 5
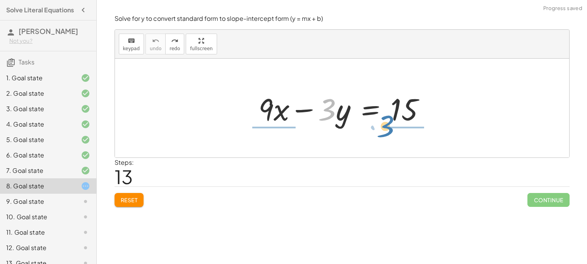
drag, startPoint x: 330, startPoint y: 109, endPoint x: 388, endPoint y: 125, distance: 60.3
click at [388, 125] on div at bounding box center [344, 109] width 181 height 40
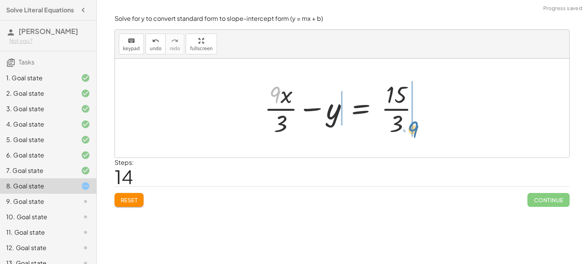
drag, startPoint x: 275, startPoint y: 92, endPoint x: 409, endPoint y: 124, distance: 138.5
click at [409, 124] on div at bounding box center [344, 108] width 169 height 60
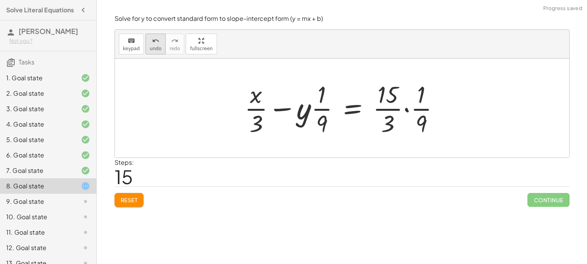
click at [145, 42] on button "undo undo" at bounding box center [155, 44] width 20 height 21
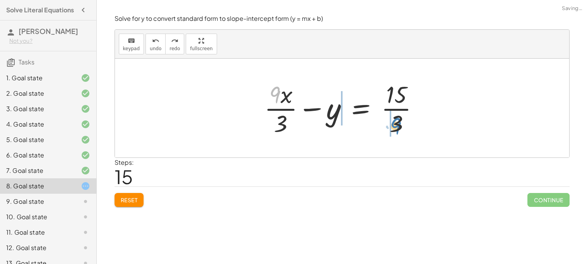
drag, startPoint x: 272, startPoint y: 95, endPoint x: 392, endPoint y: 124, distance: 123.7
click at [392, 124] on div at bounding box center [344, 108] width 169 height 60
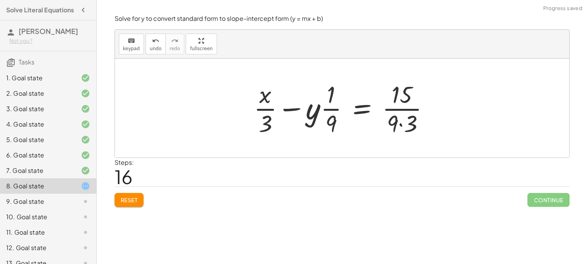
click at [330, 121] on div at bounding box center [344, 108] width 189 height 60
click at [399, 129] on div at bounding box center [344, 108] width 189 height 60
click at [401, 121] on div at bounding box center [341, 108] width 183 height 60
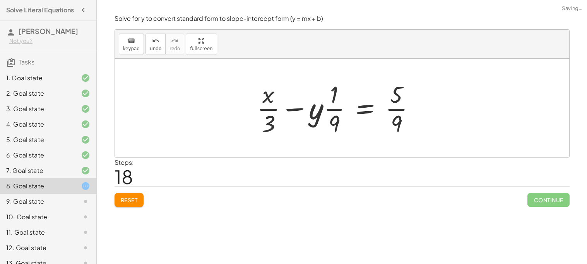
click at [398, 124] on div at bounding box center [339, 108] width 172 height 60
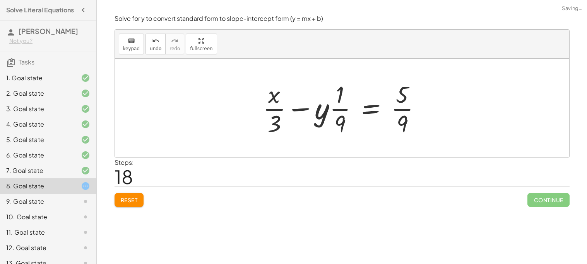
click at [292, 113] on div at bounding box center [345, 108] width 172 height 60
click at [273, 122] on div at bounding box center [345, 108] width 172 height 60
click at [150, 46] on span "undo" at bounding box center [156, 48] width 12 height 5
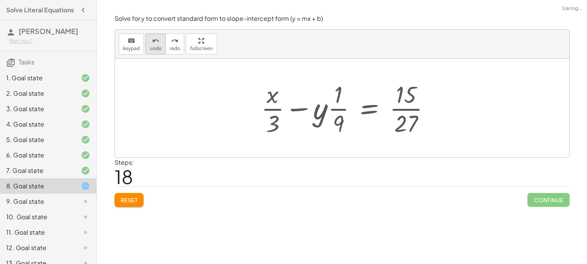
click at [150, 46] on span "undo" at bounding box center [156, 48] width 12 height 5
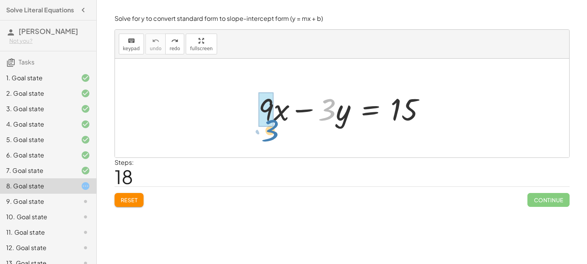
drag, startPoint x: 328, startPoint y: 114, endPoint x: 271, endPoint y: 136, distance: 61.0
click at [271, 136] on div "· 3 + · 9 · x − · 3 · y = 15" at bounding box center [342, 108] width 454 height 99
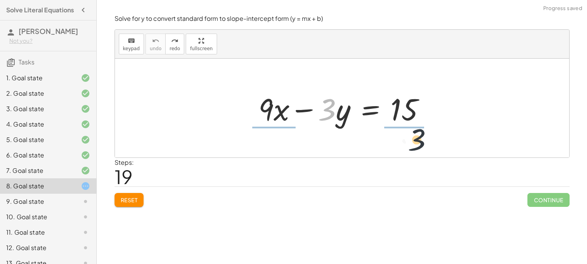
drag, startPoint x: 328, startPoint y: 116, endPoint x: 435, endPoint y: 146, distance: 110.5
click at [435, 146] on div "· 3 + · 9 · x − · 3 · y = 15" at bounding box center [342, 108] width 454 height 99
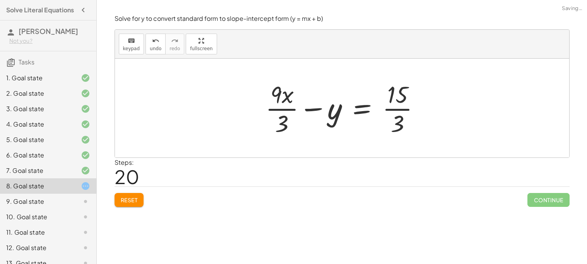
click at [414, 118] on div at bounding box center [345, 108] width 169 height 60
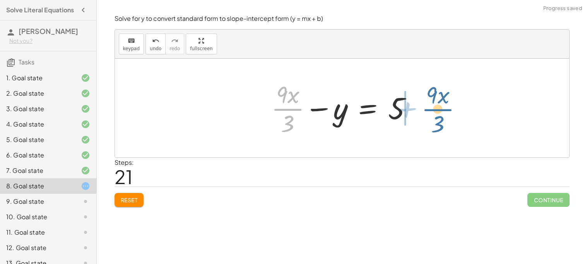
drag, startPoint x: 287, startPoint y: 111, endPoint x: 440, endPoint y: 111, distance: 152.3
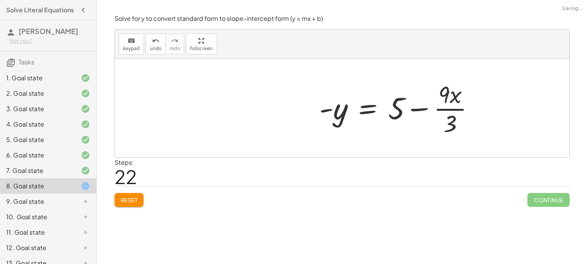
click at [451, 121] on div at bounding box center [399, 108] width 169 height 60
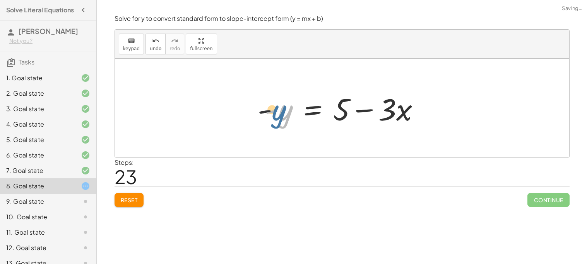
drag, startPoint x: 287, startPoint y: 117, endPoint x: 279, endPoint y: 117, distance: 8.5
click at [279, 117] on div at bounding box center [344, 109] width 169 height 40
click at [271, 112] on div at bounding box center [344, 109] width 169 height 40
click at [278, 110] on div at bounding box center [344, 109] width 169 height 40
click at [279, 111] on div at bounding box center [344, 109] width 169 height 40
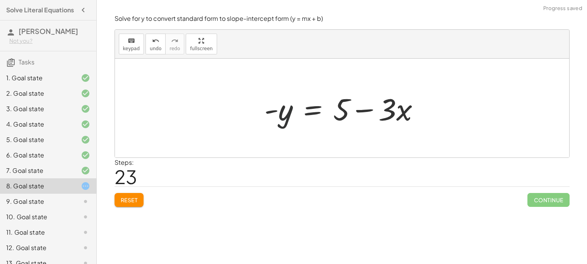
click at [287, 115] on div at bounding box center [344, 109] width 169 height 40
drag, startPoint x: 287, startPoint y: 116, endPoint x: 293, endPoint y: 117, distance: 6.4
click at [293, 117] on div at bounding box center [344, 109] width 169 height 40
drag, startPoint x: 266, startPoint y: 17, endPoint x: 340, endPoint y: 17, distance: 74.2
click at [340, 17] on p "Solve for y to convert standard form to slope-intercept form (y = mx + b)" at bounding box center [341, 18] width 455 height 9
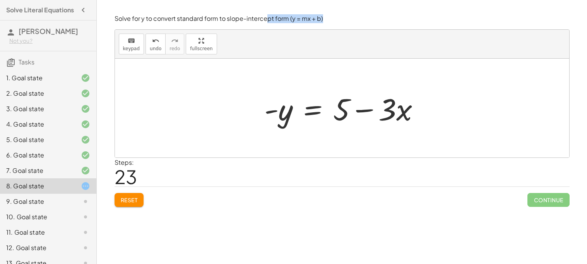
click at [340, 17] on p "Solve for y to convert standard form to slope-intercept form (y = mx + b)" at bounding box center [341, 18] width 455 height 9
drag, startPoint x: 339, startPoint y: 99, endPoint x: 425, endPoint y: 102, distance: 85.5
click at [425, 102] on div at bounding box center [344, 109] width 169 height 40
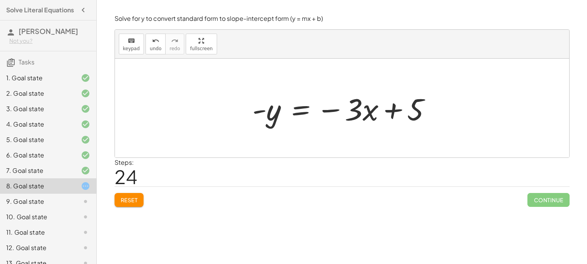
click at [268, 107] on div at bounding box center [344, 109] width 193 height 40
drag, startPoint x: 268, startPoint y: 110, endPoint x: 351, endPoint y: 130, distance: 85.4
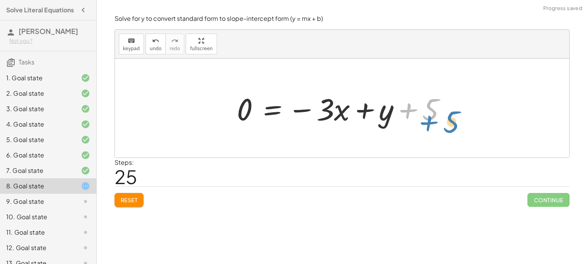
drag, startPoint x: 406, startPoint y: 111, endPoint x: 438, endPoint y: 120, distance: 33.6
click at [438, 120] on div at bounding box center [344, 109] width 223 height 40
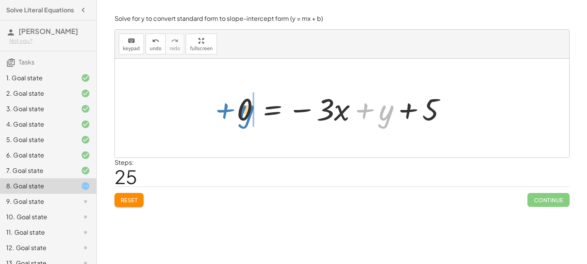
drag, startPoint x: 384, startPoint y: 120, endPoint x: 242, endPoint y: 120, distance: 141.5
click at [242, 120] on div at bounding box center [344, 109] width 223 height 40
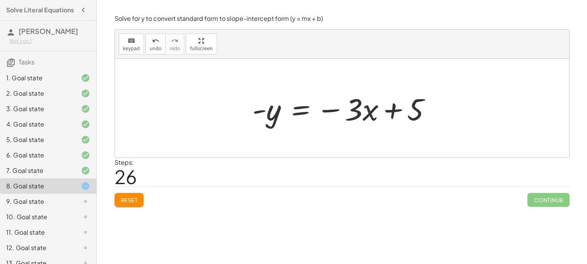
drag, startPoint x: 242, startPoint y: 120, endPoint x: 254, endPoint y: 114, distance: 13.7
click at [254, 114] on div "+ · 9 · x − · 3 · y = 15 + · 9 · x · 3 − y = · 15 · 3 + · 9 · x · 3 − y = 5 - y…" at bounding box center [341, 109] width 203 height 44
click at [303, 112] on div at bounding box center [344, 109] width 193 height 40
